Goal: Task Accomplishment & Management: Manage account settings

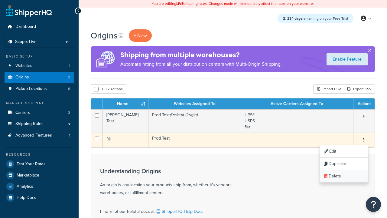
click at [344, 177] on link "Delete" at bounding box center [344, 176] width 48 height 12
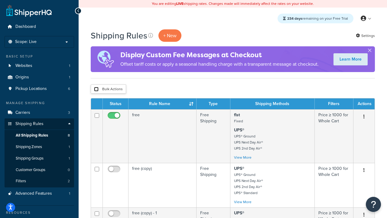
click at [96, 89] on input "checkbox" at bounding box center [96, 89] width 5 height 5
checkbox input "true"
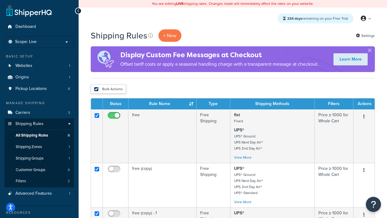
checkbox input "true"
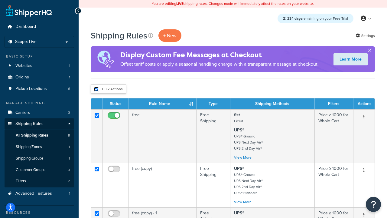
click at [0, 0] on button "Delete" at bounding box center [0, 0] width 0 height 0
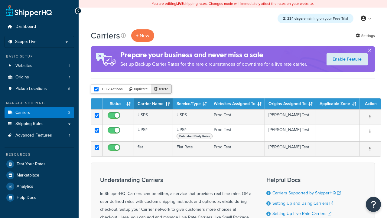
click at [161, 89] on button "Delete" at bounding box center [161, 88] width 21 height 9
